Goal: Task Accomplishment & Management: Use online tool/utility

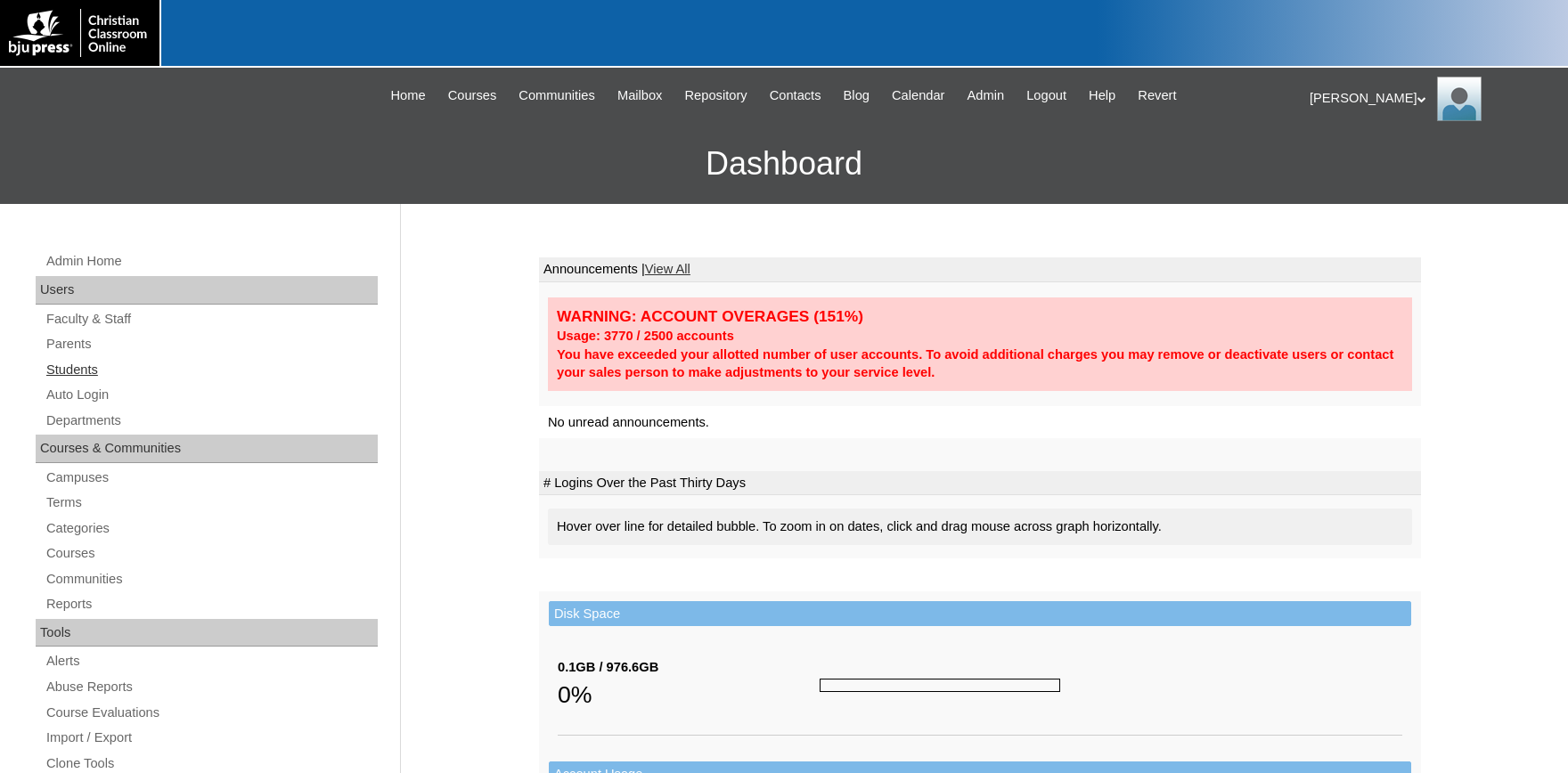
click at [83, 372] on link "Students" at bounding box center [211, 370] width 333 height 23
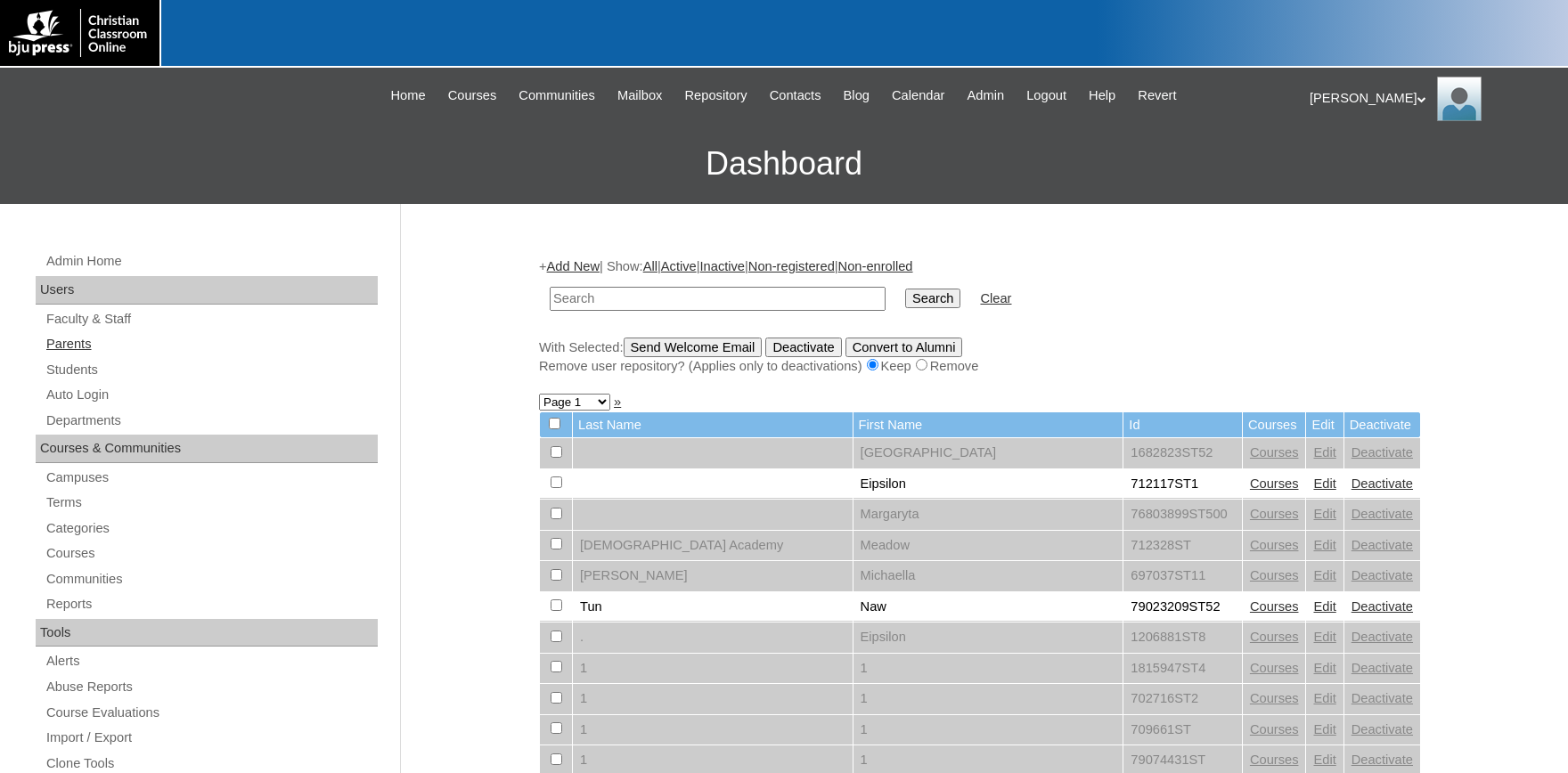
click at [80, 342] on link "Parents" at bounding box center [211, 344] width 333 height 23
click at [79, 368] on link "Students" at bounding box center [211, 370] width 333 height 23
click at [603, 303] on input "text" at bounding box center [717, 298] width 336 height 24
type input "712042"
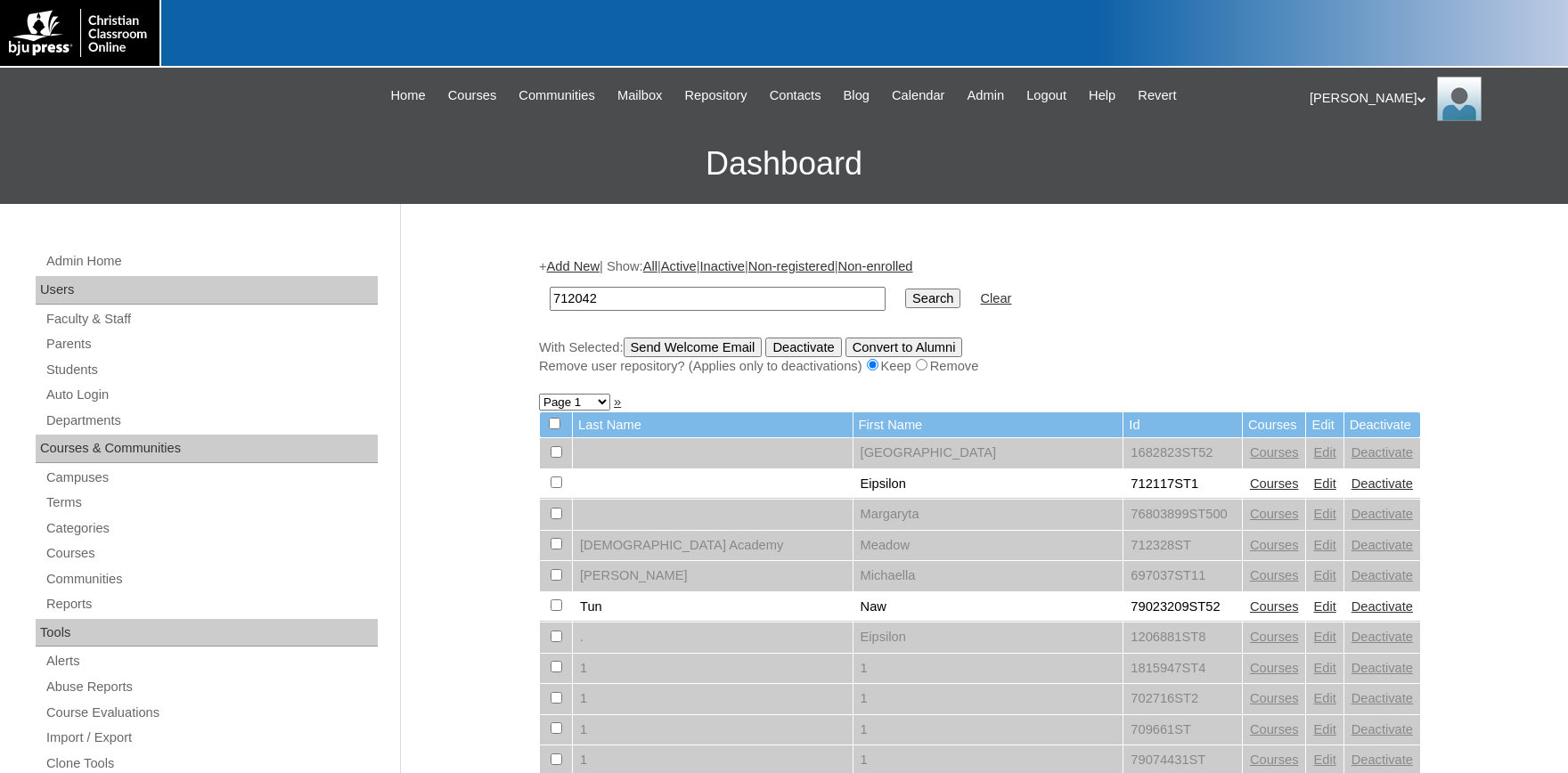
click at [906, 289] on input "Search" at bounding box center [933, 298] width 55 height 20
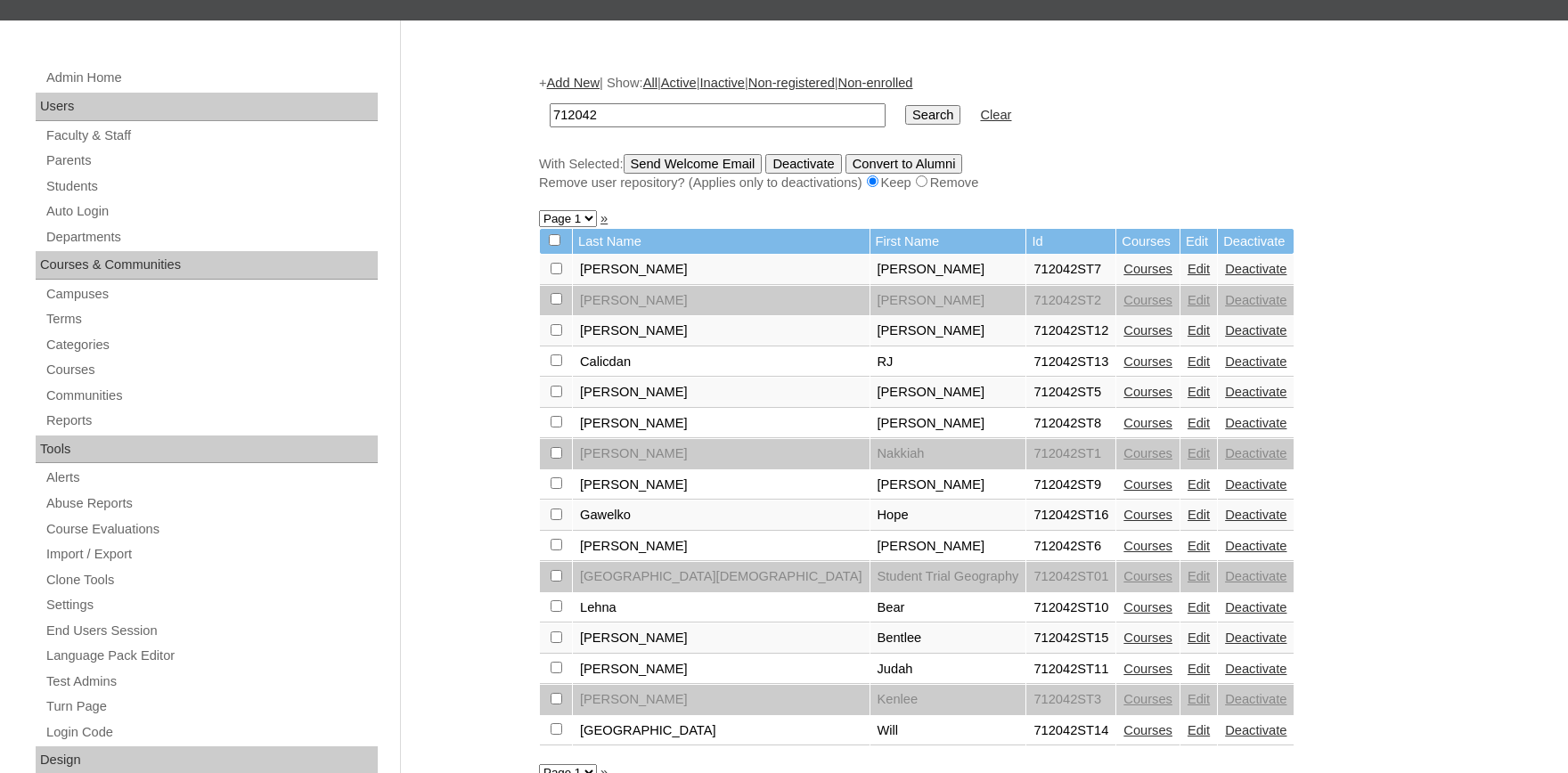
scroll to position [196, 0]
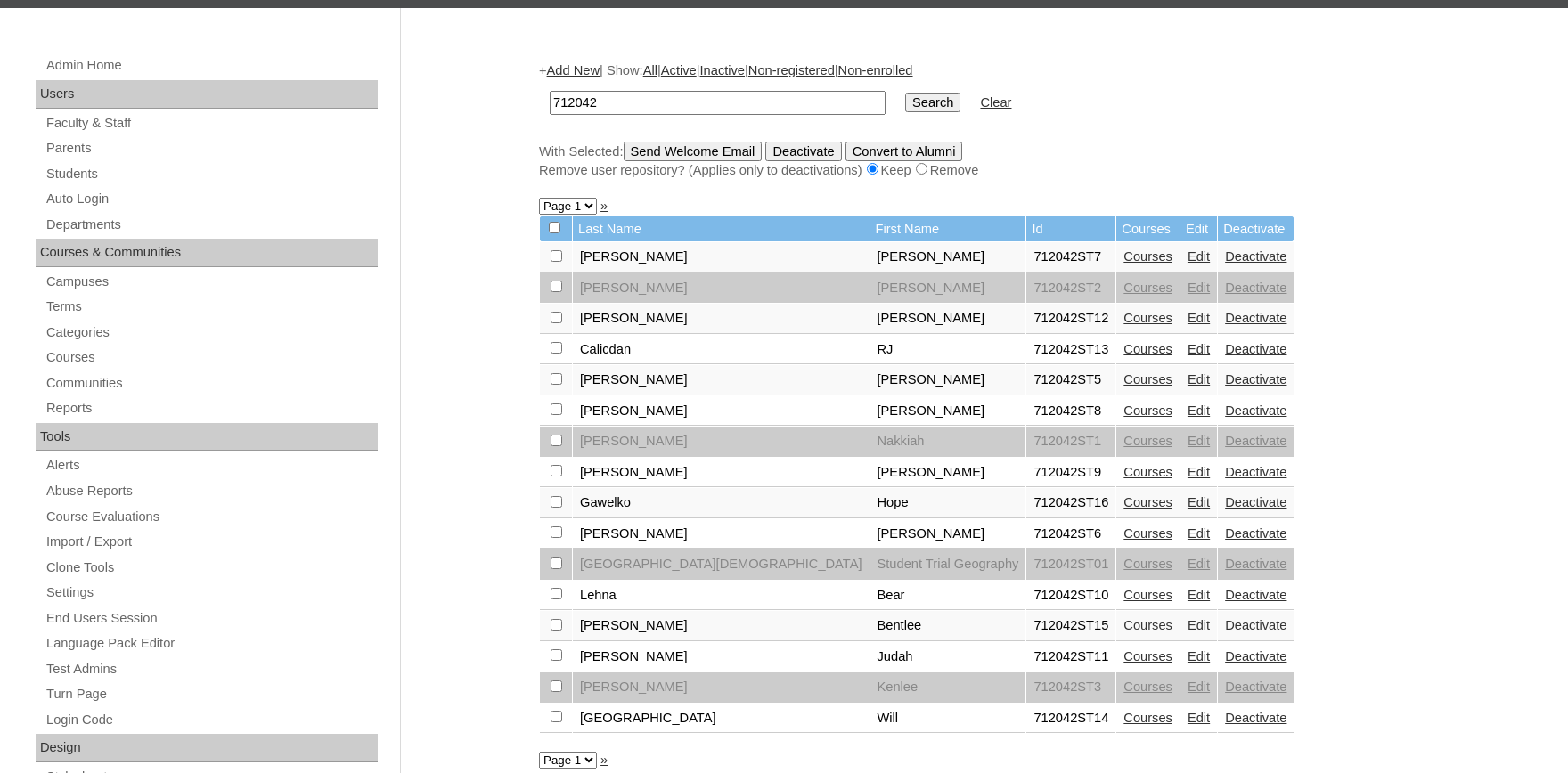
click at [1188, 417] on link "Edit" at bounding box center [1199, 411] width 23 height 14
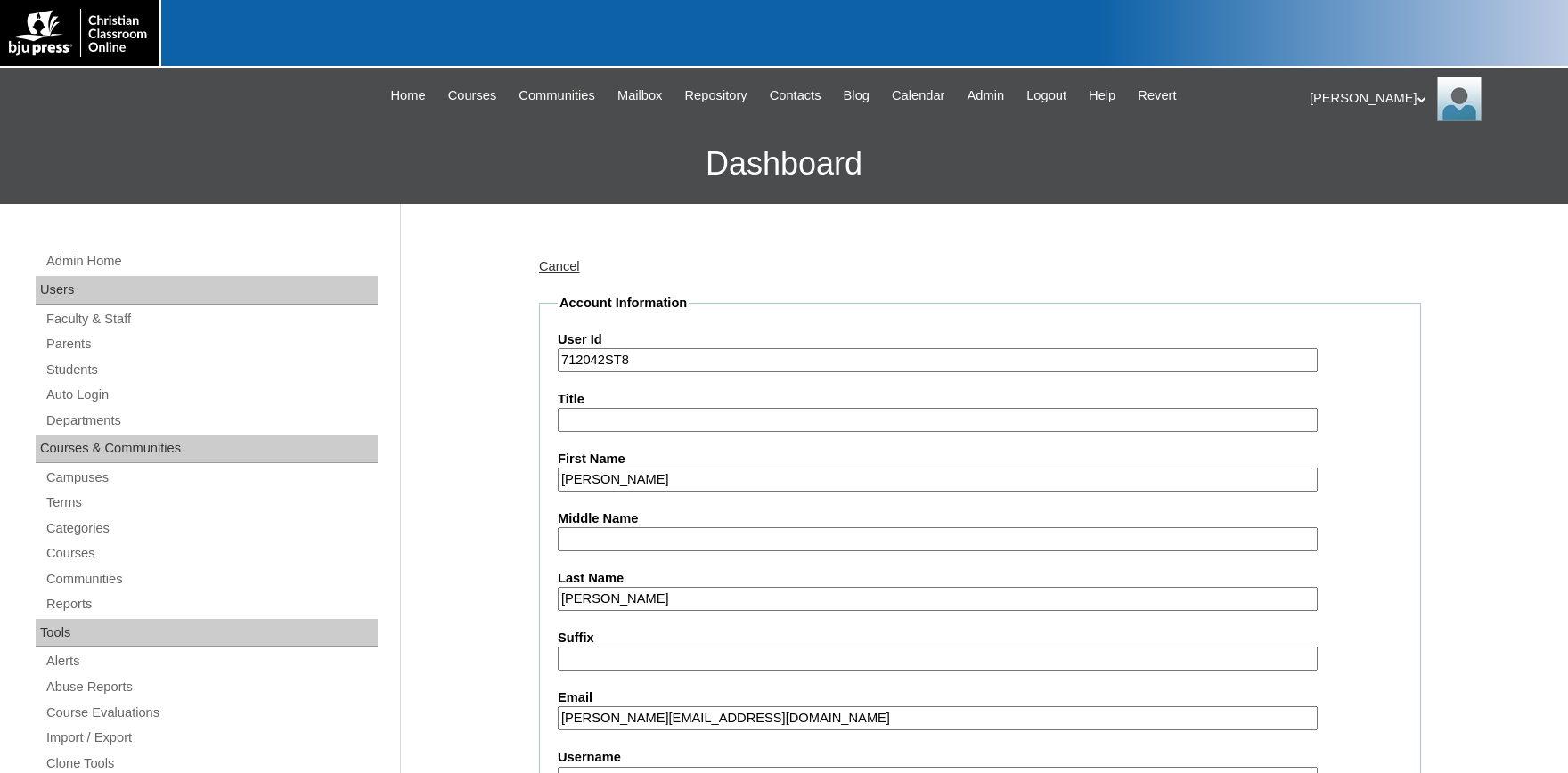
drag, startPoint x: 623, startPoint y: 359, endPoint x: 502, endPoint y: 355, distance: 121.1
click at [557, 355] on input "712042ST8" at bounding box center [937, 360] width 760 height 24
click at [84, 389] on link "Auto Login" at bounding box center [211, 395] width 333 height 23
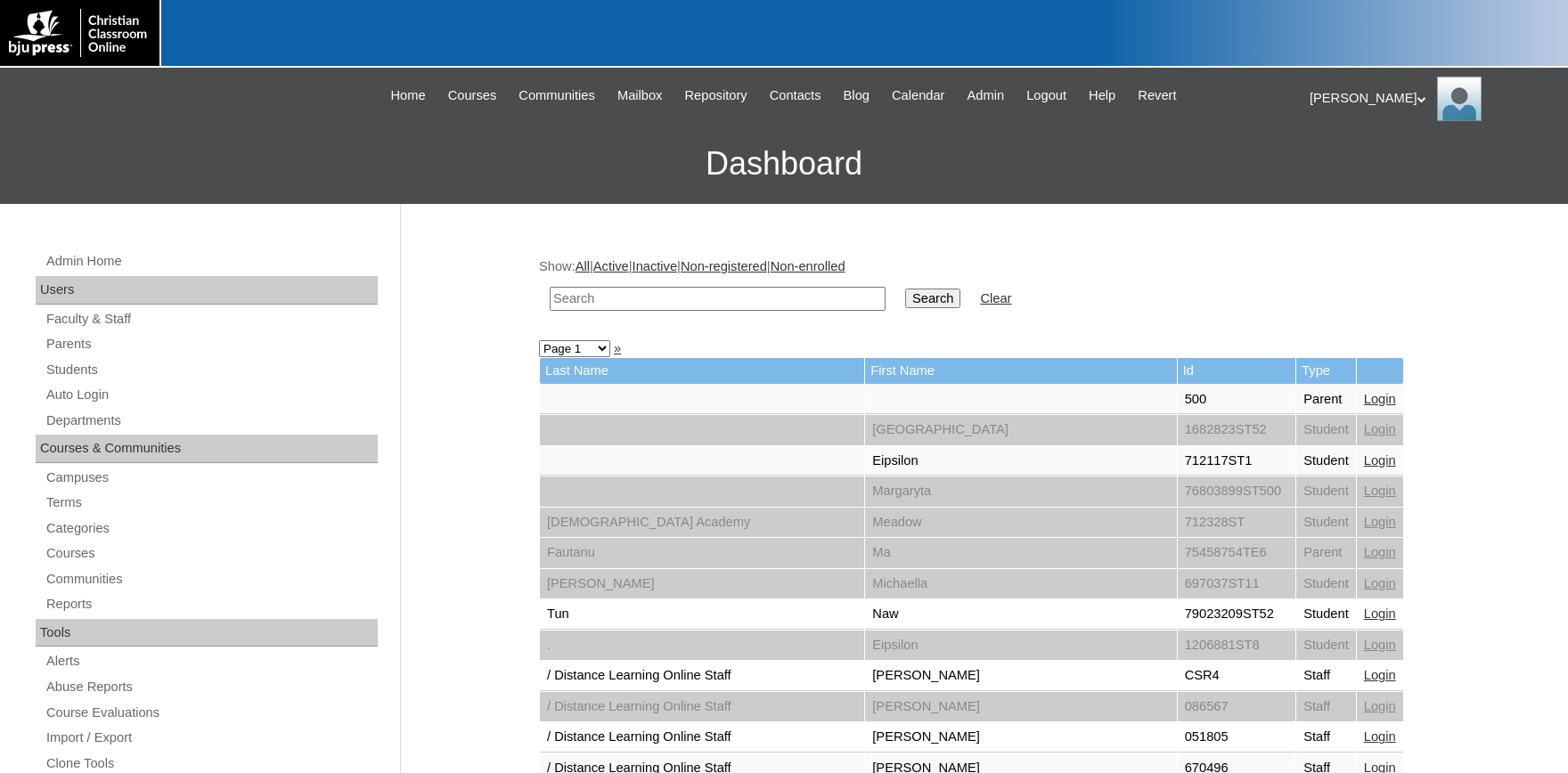
paste input "712042ST8"
type input "712042ST8"
click at [917, 297] on input "Search" at bounding box center [933, 298] width 55 height 20
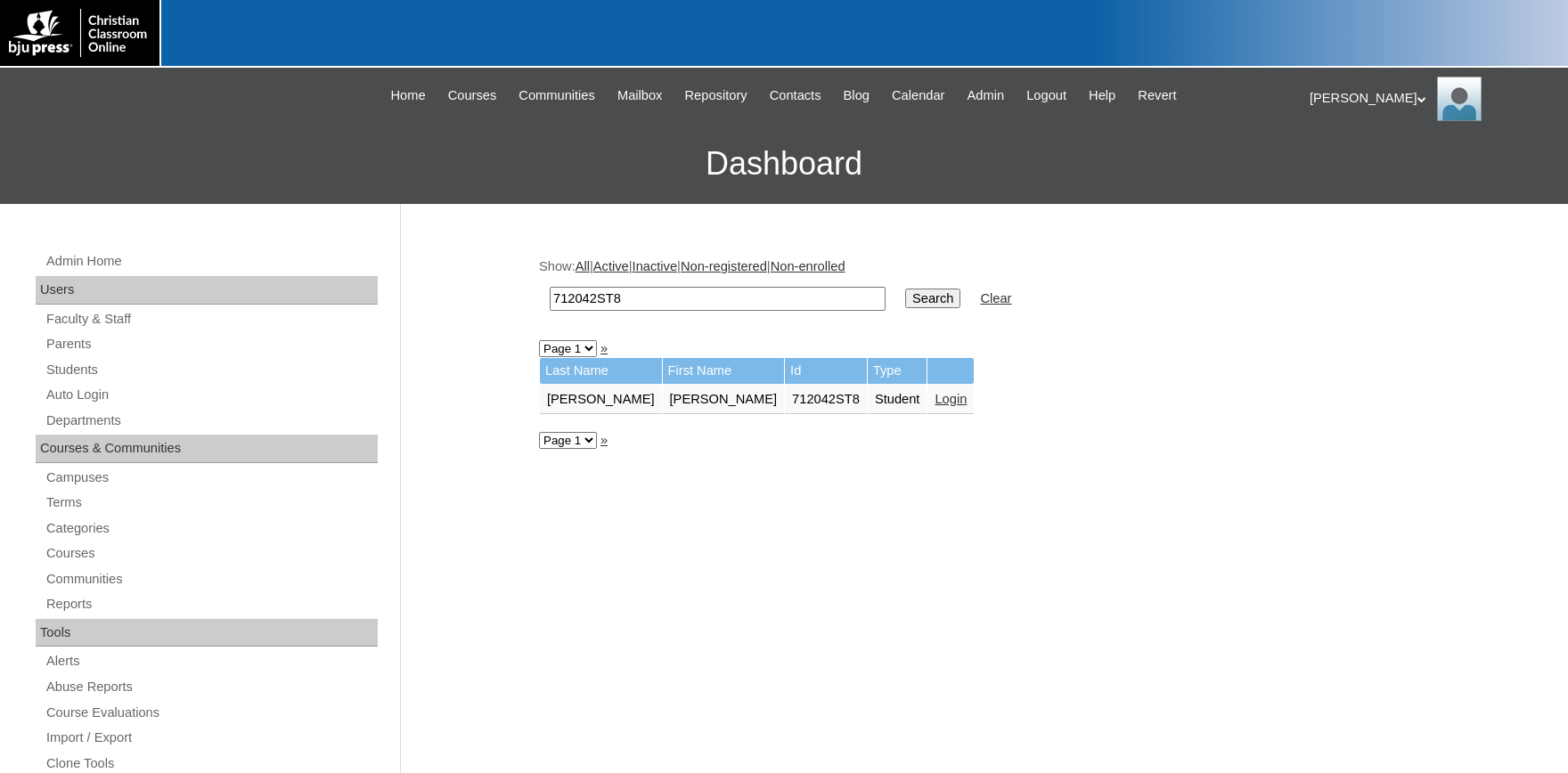
click at [935, 398] on link "Login" at bounding box center [951, 398] width 32 height 14
